Goal: Transaction & Acquisition: Book appointment/travel/reservation

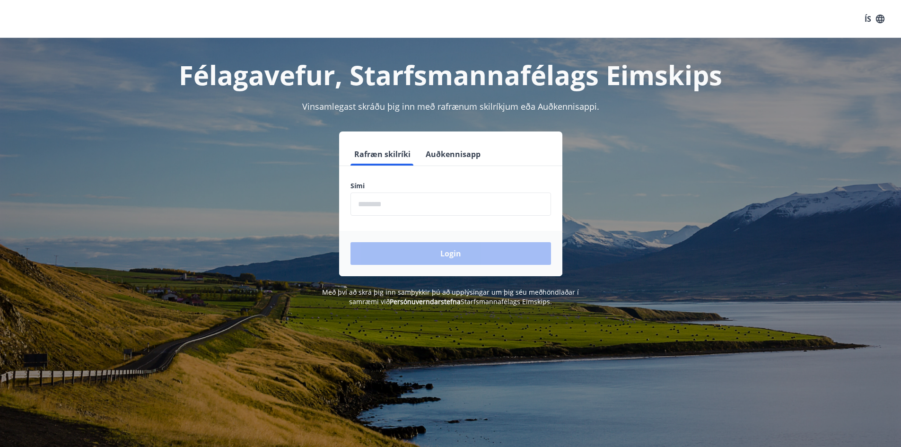
click at [358, 202] on input "phone" at bounding box center [450, 203] width 200 height 23
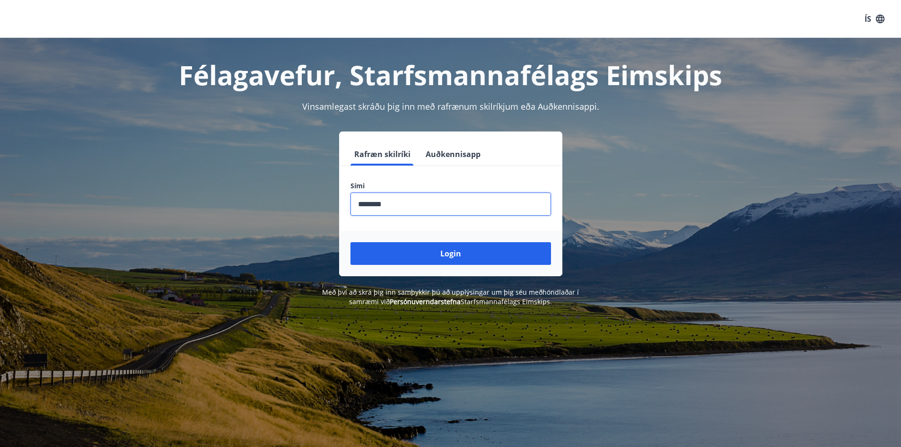
type input "********"
click at [350, 242] on button "Login" at bounding box center [450, 253] width 200 height 23
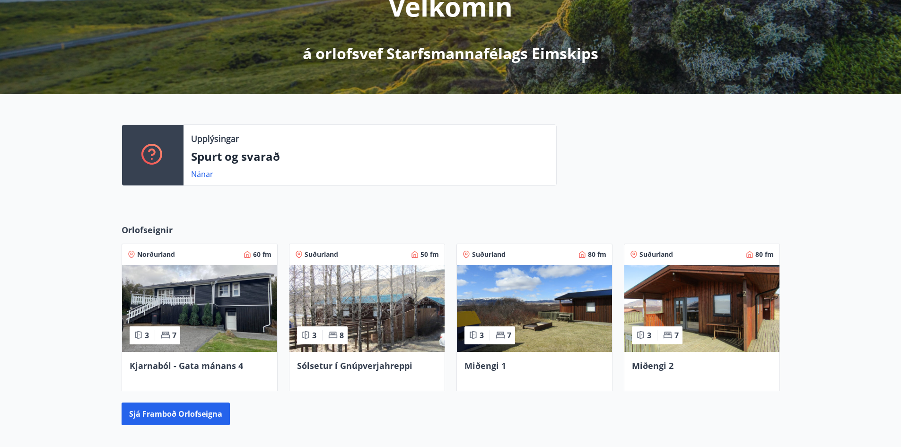
scroll to position [252, 0]
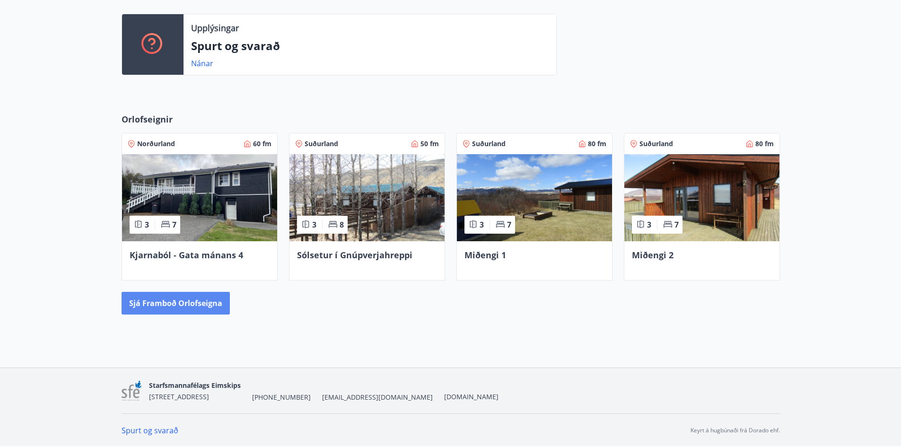
click at [170, 300] on button "Sjá framboð orlofseigna" at bounding box center [176, 303] width 108 height 23
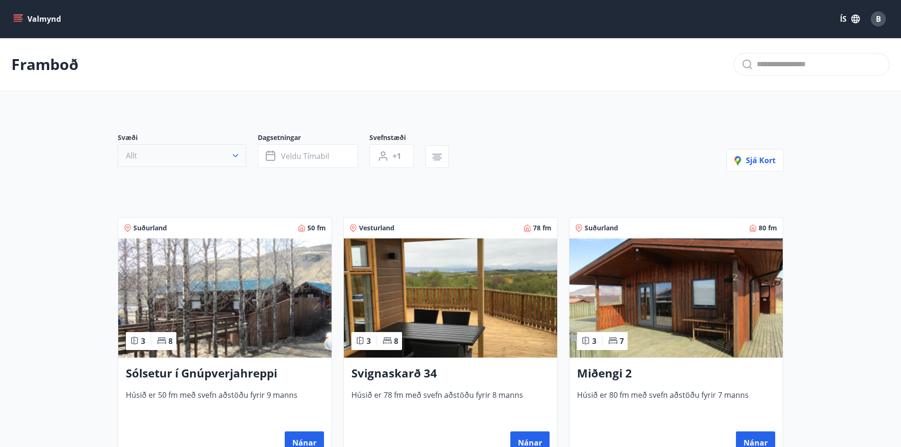
click at [208, 160] on button "Allt" at bounding box center [182, 155] width 129 height 23
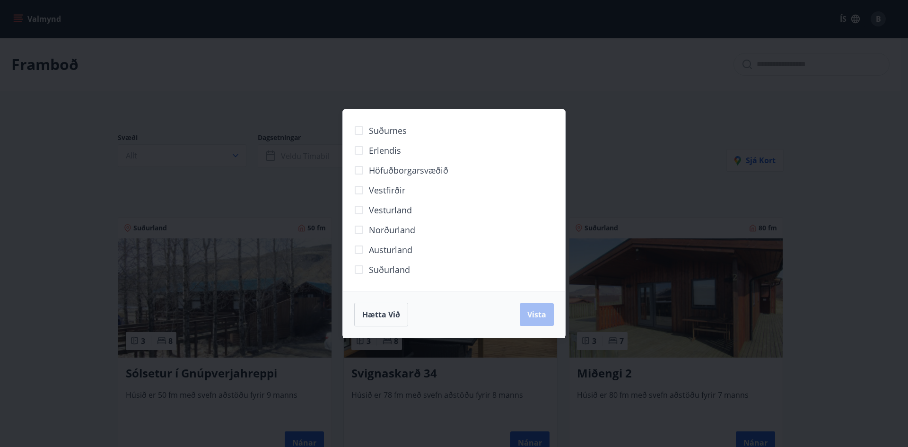
click at [372, 232] on span "Norðurland" at bounding box center [392, 230] width 46 height 12
click at [538, 317] on span "Vista" at bounding box center [536, 314] width 19 height 10
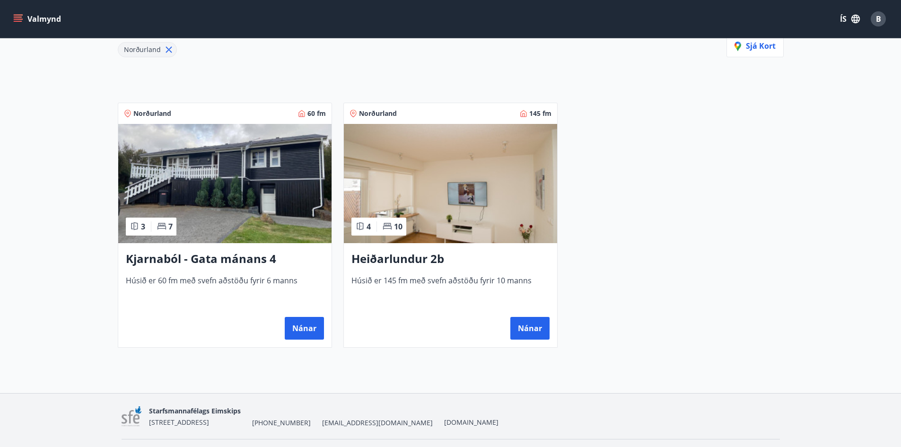
scroll to position [142, 0]
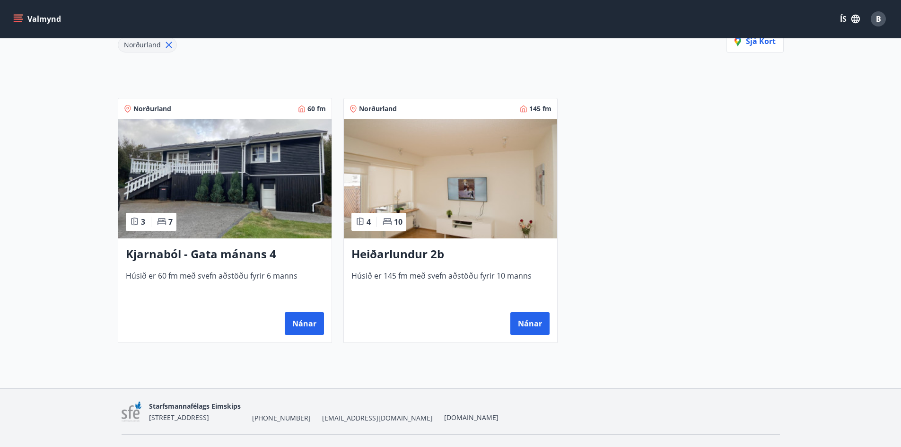
click at [223, 172] on img at bounding box center [224, 178] width 213 height 119
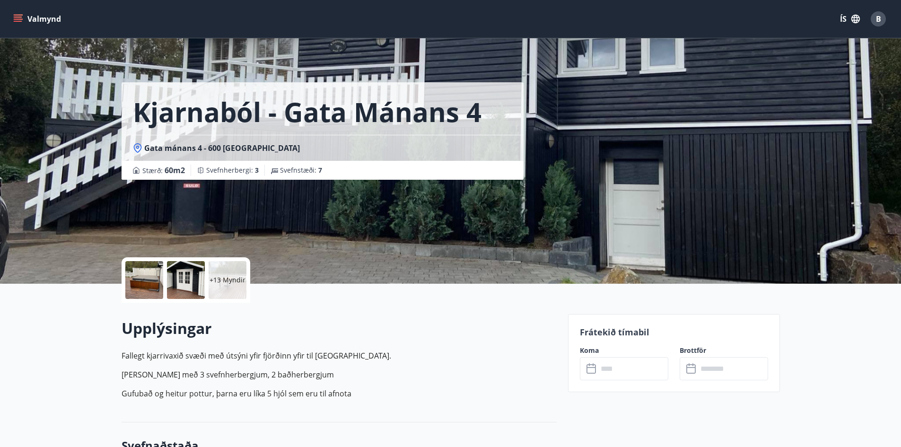
click at [222, 285] on div "+13 Myndir" at bounding box center [227, 280] width 38 height 38
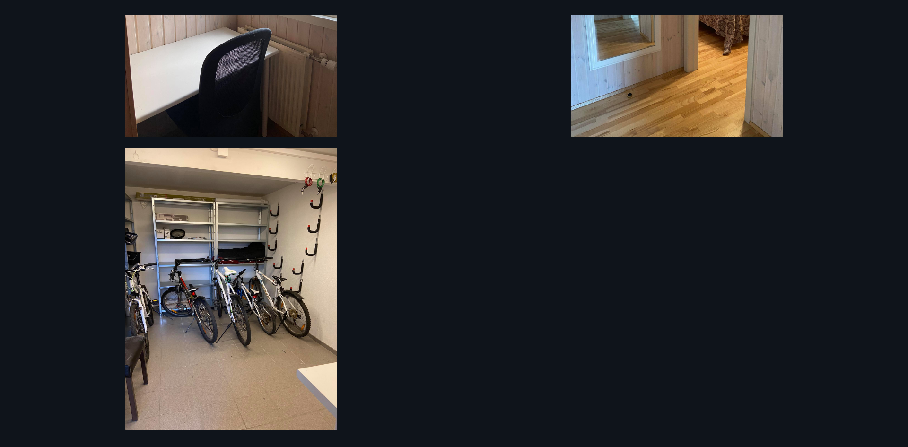
scroll to position [1668, 0]
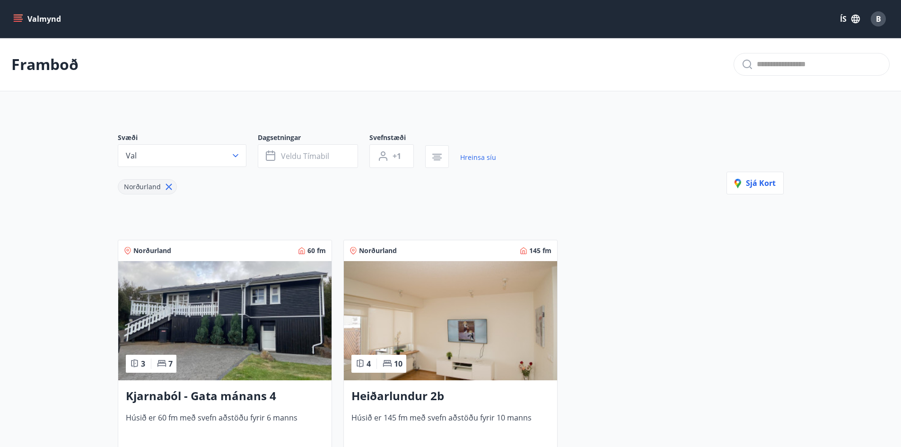
click at [476, 341] on img at bounding box center [450, 320] width 213 height 119
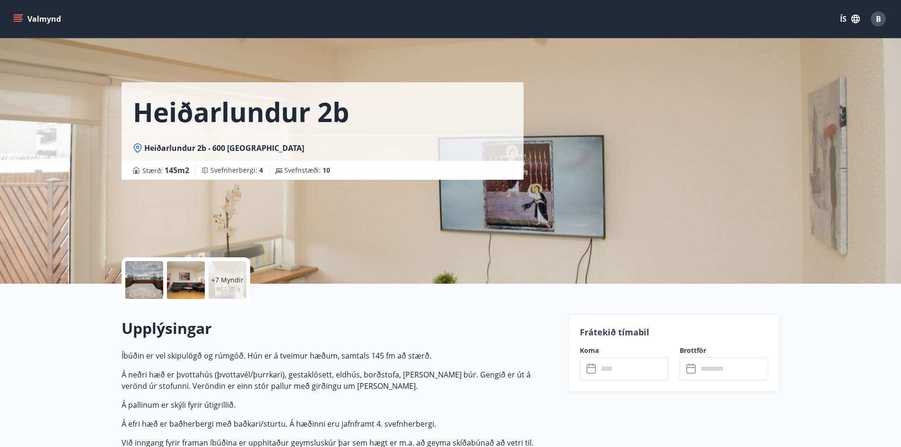
click at [217, 284] on p "+7 Myndir" at bounding box center [227, 279] width 32 height 9
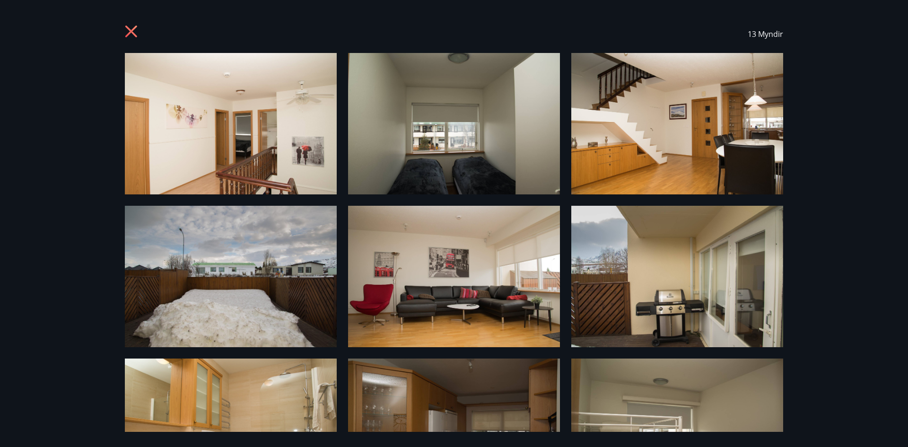
click at [128, 32] on icon at bounding box center [132, 32] width 15 height 15
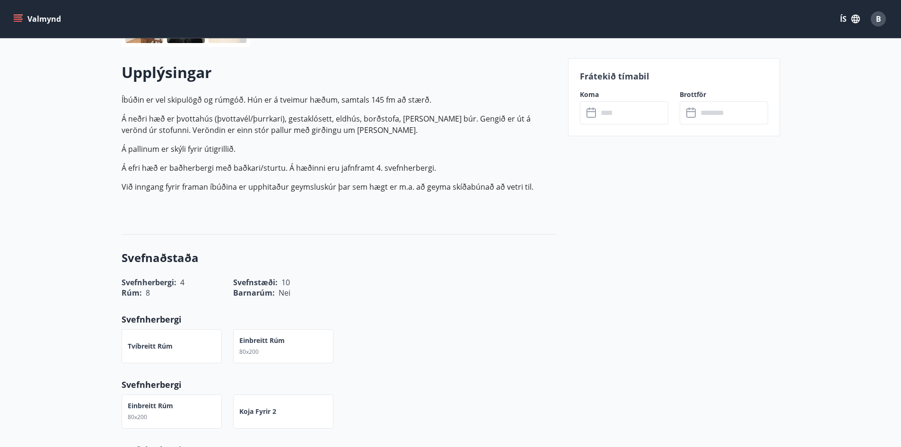
scroll to position [117, 0]
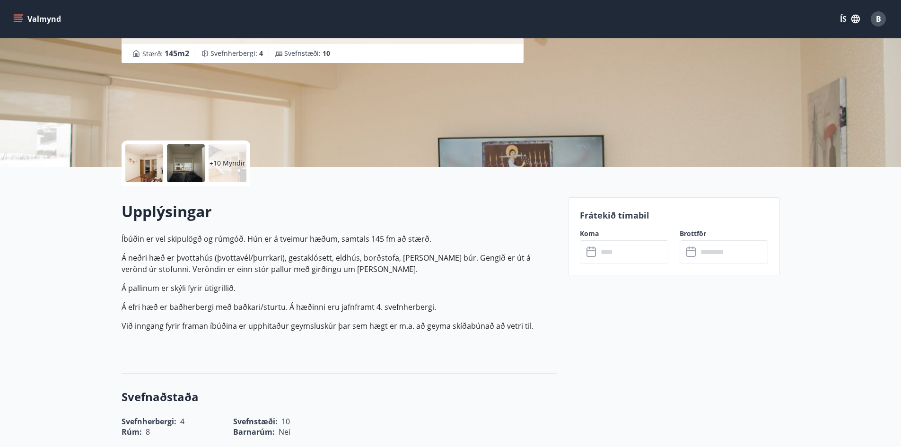
click at [623, 250] on input "text" at bounding box center [633, 251] width 70 height 23
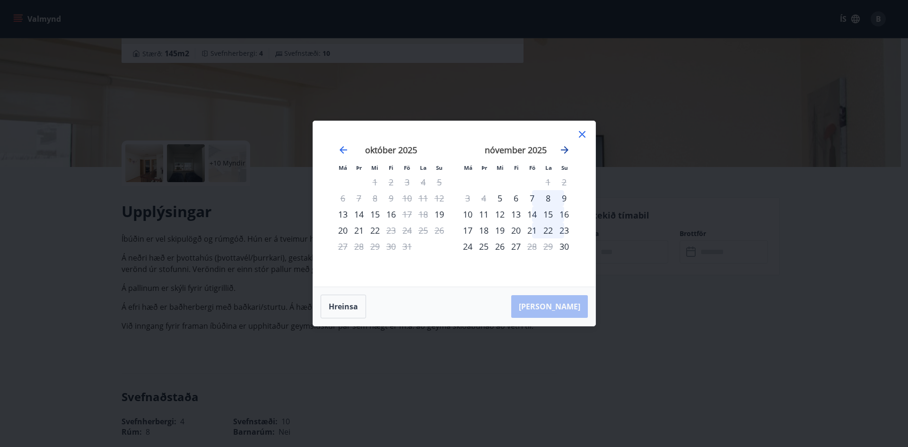
click at [569, 153] on icon "Move forward to switch to the next month." at bounding box center [564, 149] width 11 height 11
click at [488, 233] on div "23" at bounding box center [484, 230] width 16 height 16
click at [567, 230] on div "28" at bounding box center [564, 230] width 16 height 16
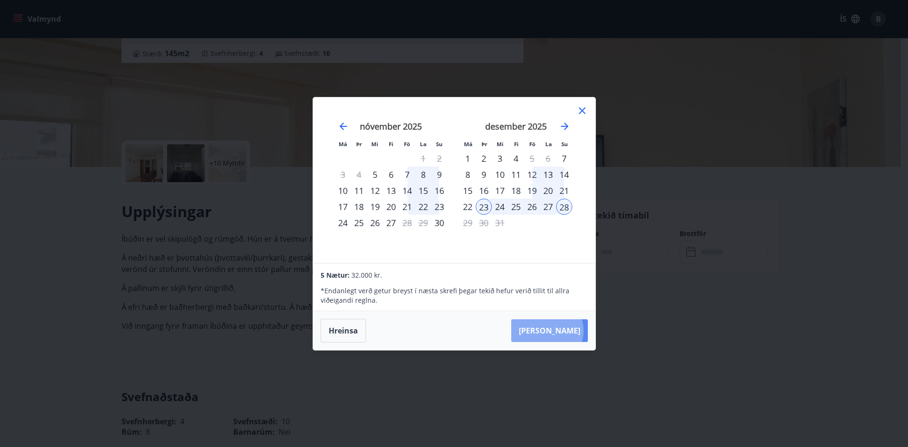
click at [576, 330] on button "[PERSON_NAME]" at bounding box center [549, 330] width 77 height 23
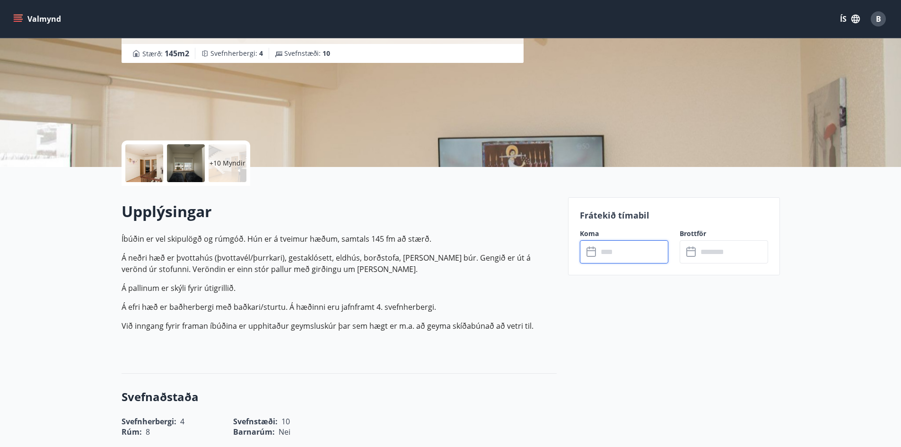
type input "******"
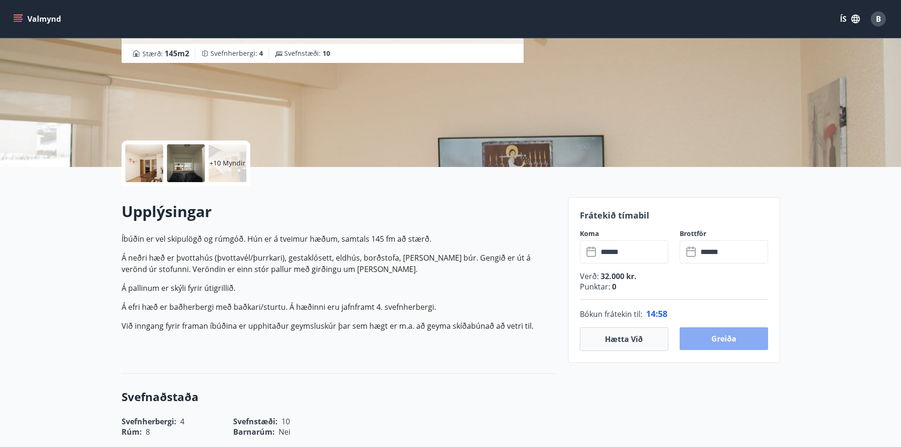
click at [728, 344] on button "Greiða" at bounding box center [723, 338] width 88 height 23
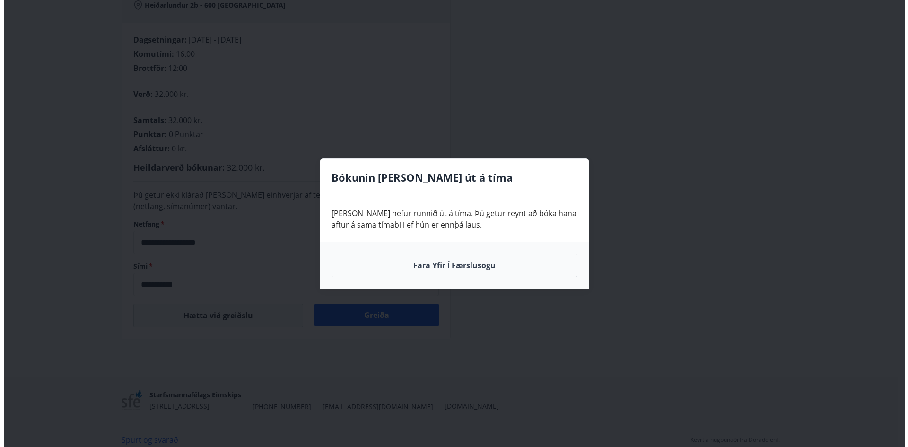
scroll to position [114, 0]
